Goal: Information Seeking & Learning: Understand process/instructions

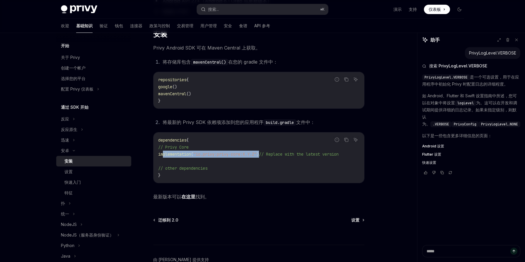
scroll to position [127, 0]
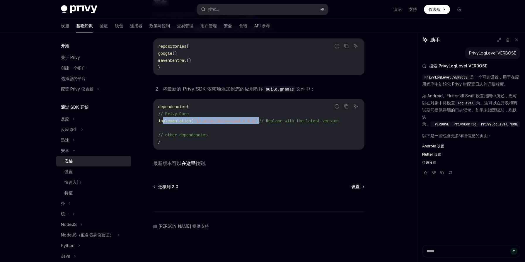
click at [189, 164] on font "在这里" at bounding box center [188, 163] width 14 height 6
click at [89, 161] on div "安装" at bounding box center [96, 161] width 63 height 7
click at [76, 172] on div "设置" at bounding box center [96, 171] width 63 height 7
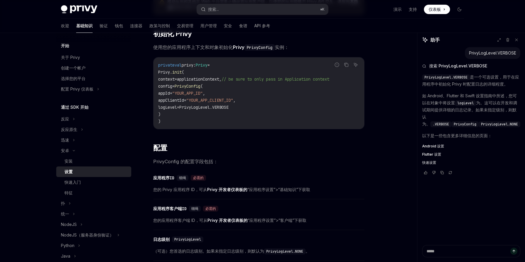
scroll to position [255, 0]
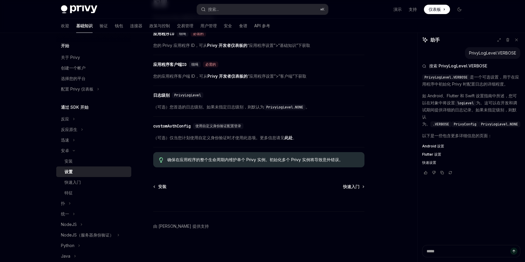
click at [278, 108] on code "PrivyLogLevel.NONE" at bounding box center [285, 107] width 42 height 6
drag, startPoint x: 266, startPoint y: 107, endPoint x: 296, endPoint y: 106, distance: 30.2
click at [297, 106] on code "PrivyLogLevel.NONE" at bounding box center [285, 107] width 42 height 6
copy code "PrivyLogLevel."
click at [318, 108] on span "（可选）您首选的日志级别。如果未指定日志级别，则默认为 PrivyLogLevel.NONE 。" at bounding box center [258, 106] width 211 height 7
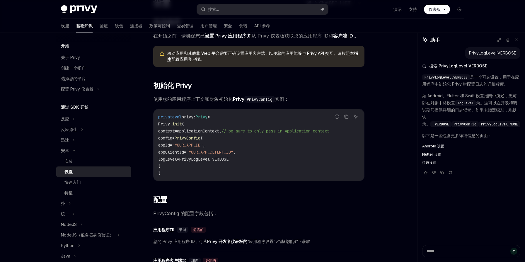
scroll to position [55, 0]
click at [81, 160] on div "安装" at bounding box center [96, 161] width 63 height 7
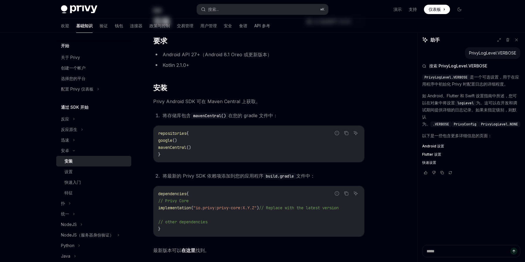
scroll to position [127, 0]
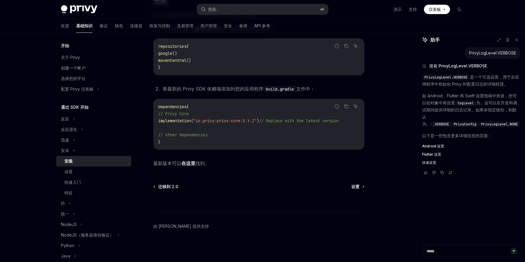
click at [188, 164] on font "在这里" at bounding box center [188, 163] width 14 height 6
click at [167, 187] on font "迁移到 2.0" at bounding box center [168, 186] width 20 height 5
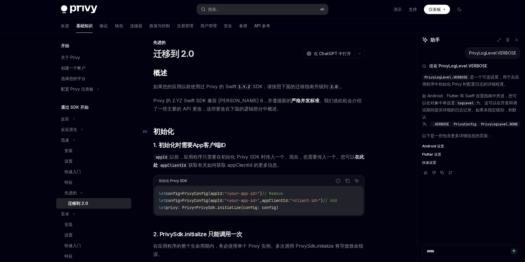
scroll to position [158, 0]
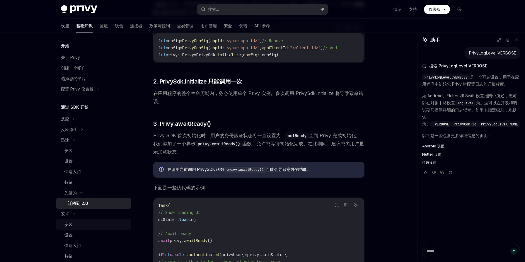
click at [80, 223] on div "安装" at bounding box center [96, 224] width 63 height 7
type textarea "*"
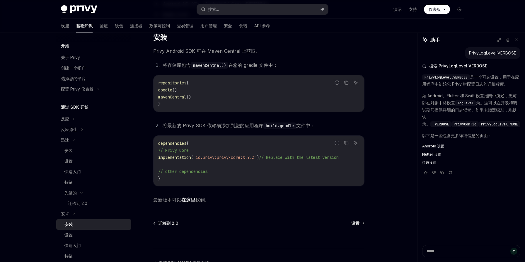
scroll to position [61, 0]
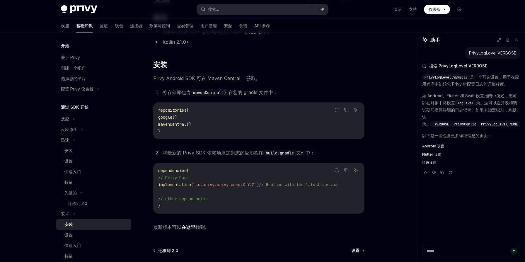
click at [188, 230] on font "在这里" at bounding box center [188, 227] width 14 height 6
